Goal: Information Seeking & Learning: Find specific fact

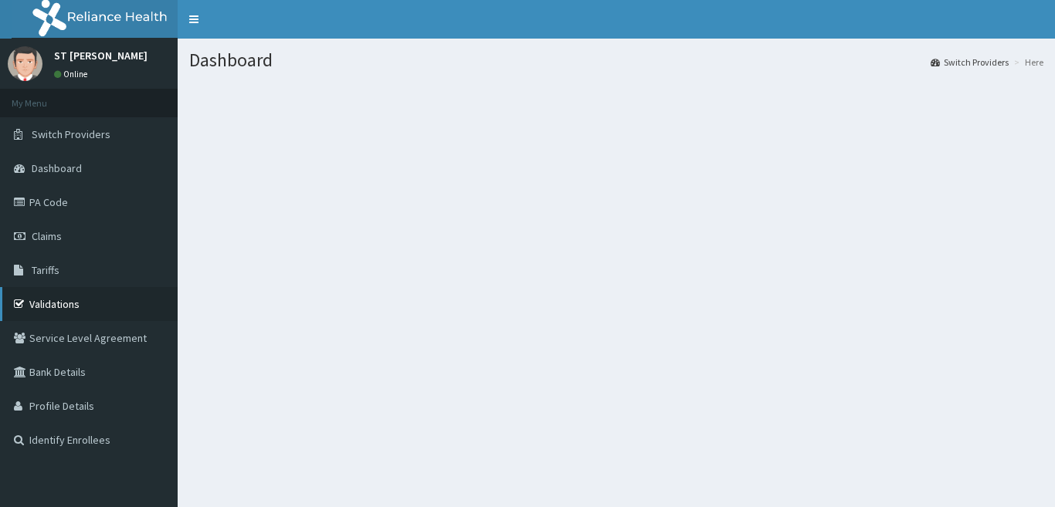
click at [46, 305] on link "Validations" at bounding box center [89, 304] width 178 height 34
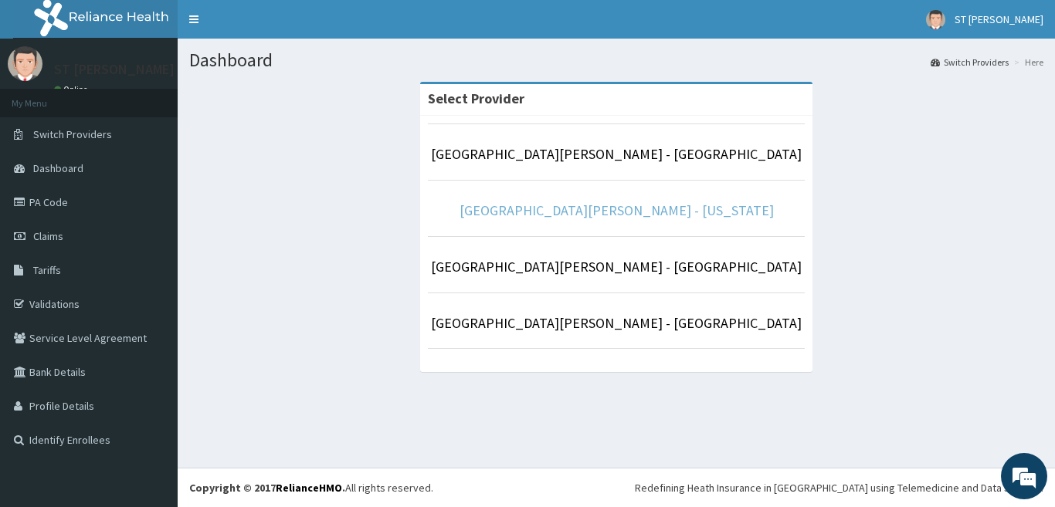
click at [608, 213] on link "[GEOGRAPHIC_DATA][PERSON_NAME] - [US_STATE]" at bounding box center [616, 211] width 314 height 18
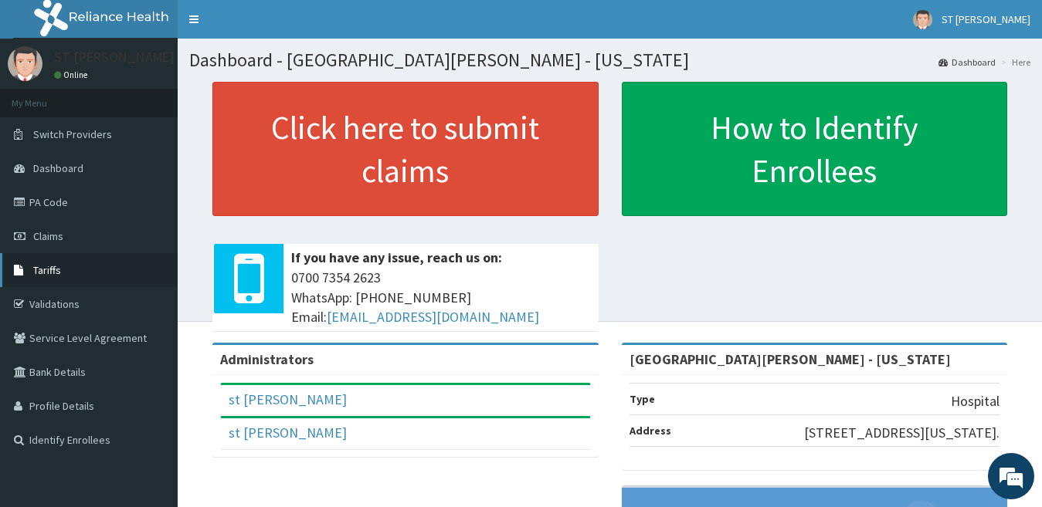
click at [49, 273] on span "Tariffs" at bounding box center [47, 270] width 28 height 14
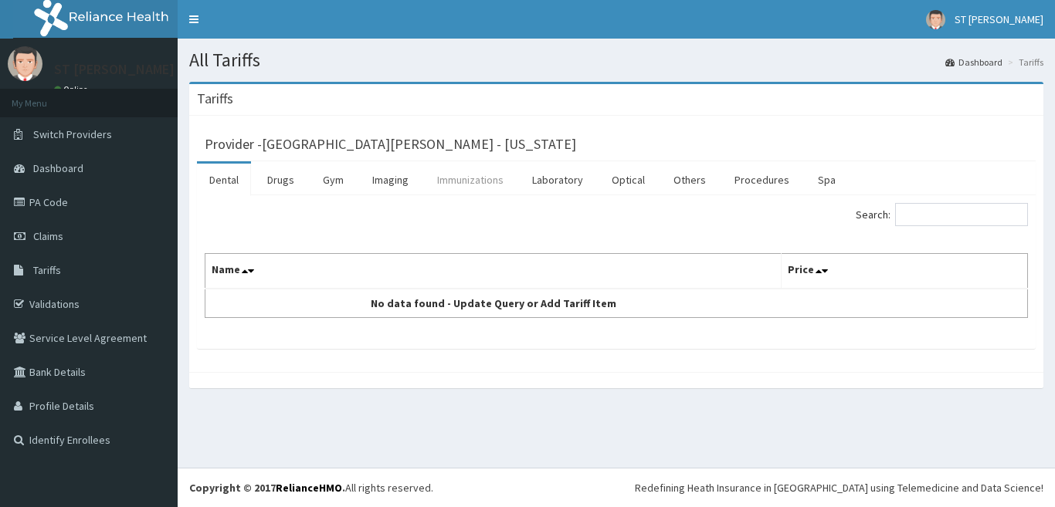
click at [488, 187] on link "Immunizations" at bounding box center [470, 180] width 91 height 32
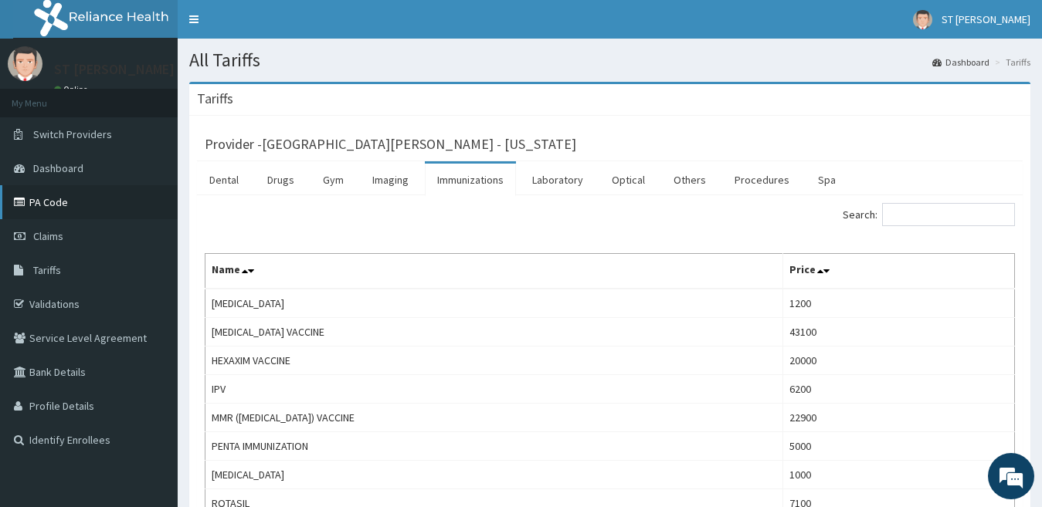
click at [55, 206] on link "PA Code" at bounding box center [89, 202] width 178 height 34
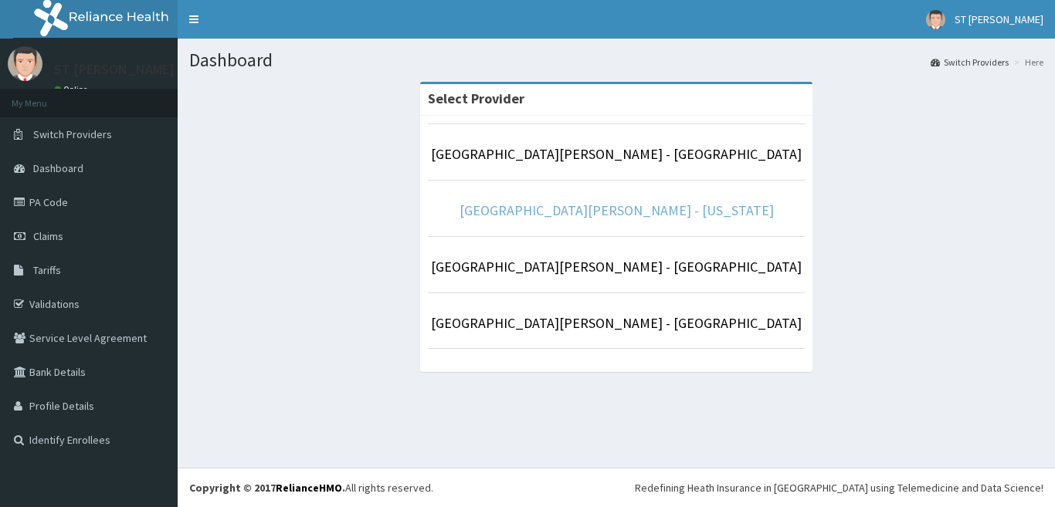
click at [603, 208] on link "[GEOGRAPHIC_DATA][PERSON_NAME] - [US_STATE]" at bounding box center [616, 211] width 314 height 18
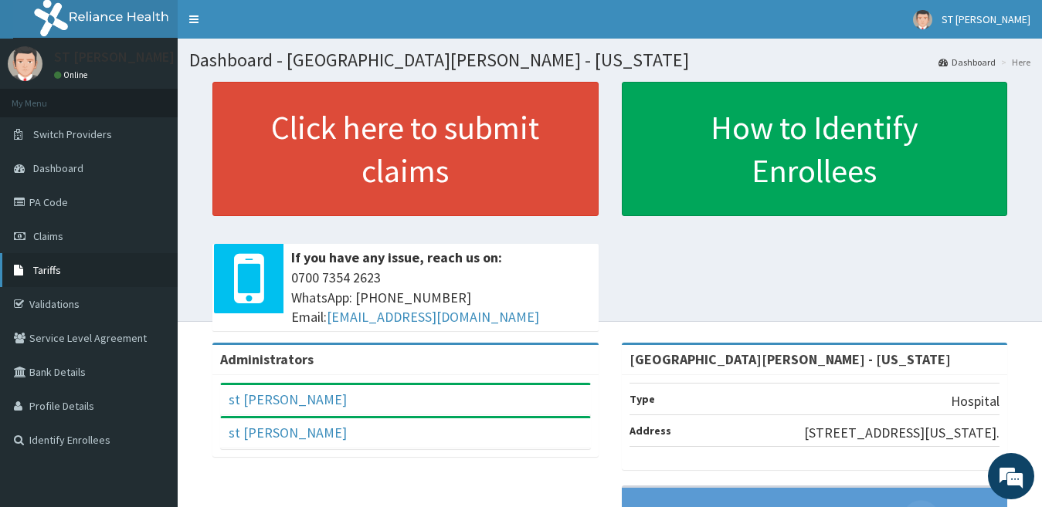
click at [61, 266] on link "Tariffs" at bounding box center [89, 270] width 178 height 34
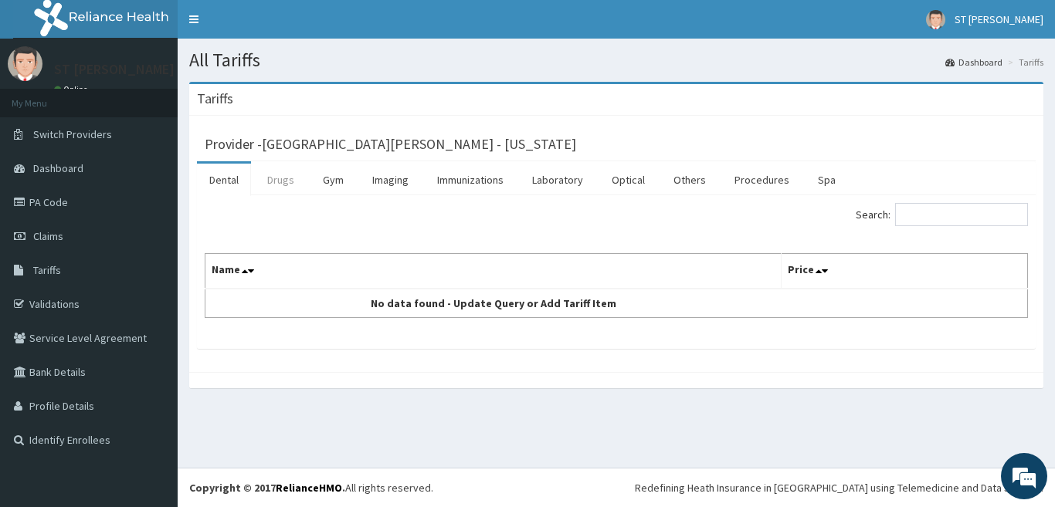
click at [282, 182] on link "Drugs" at bounding box center [281, 180] width 52 height 32
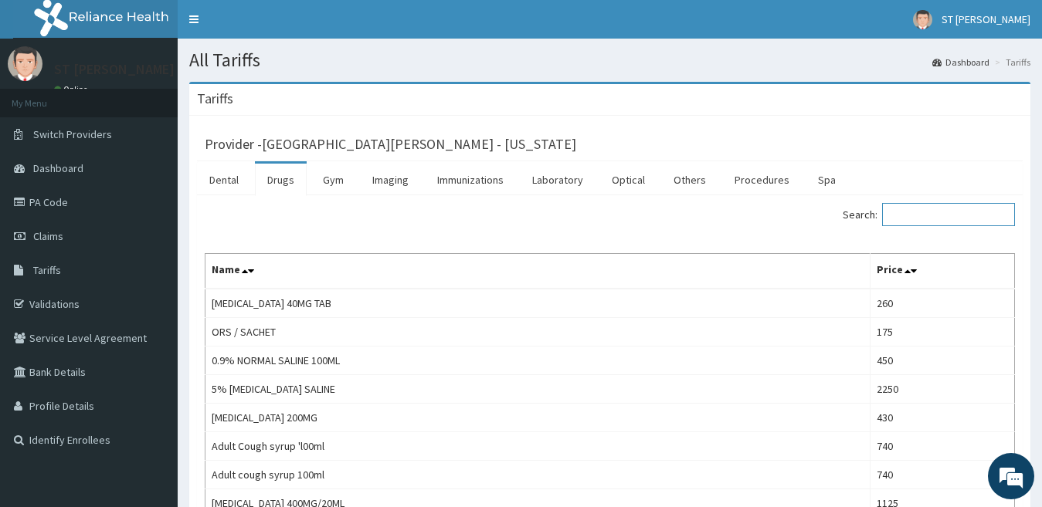
click at [924, 217] on input "Search:" at bounding box center [948, 214] width 133 height 23
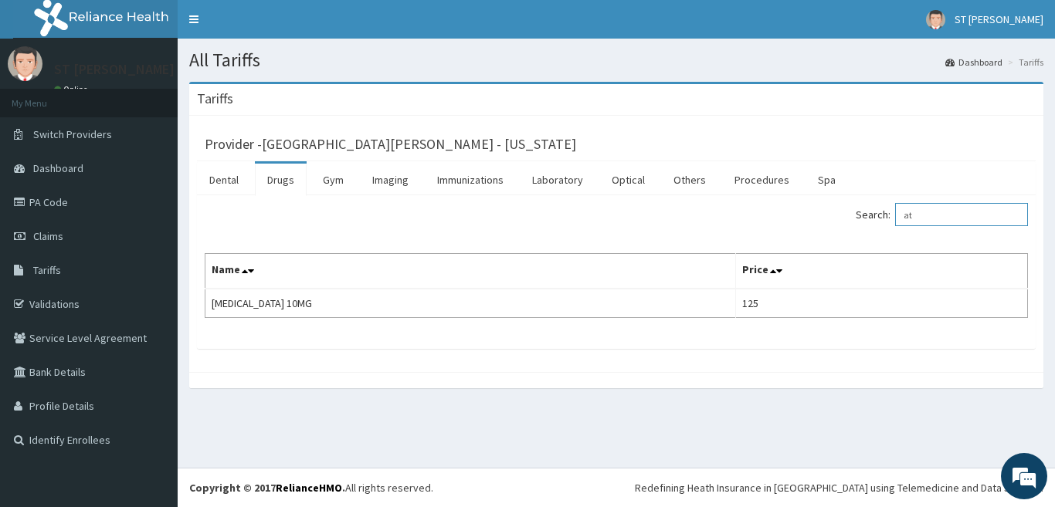
type input "a"
type input "febu"
